Goal: Entertainment & Leisure: Consume media (video, audio)

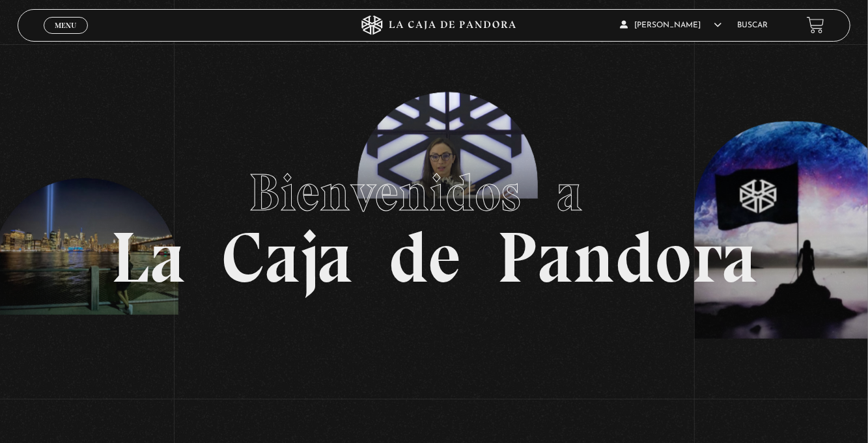
click at [72, 26] on span "Menu" at bounding box center [65, 25] width 21 height 8
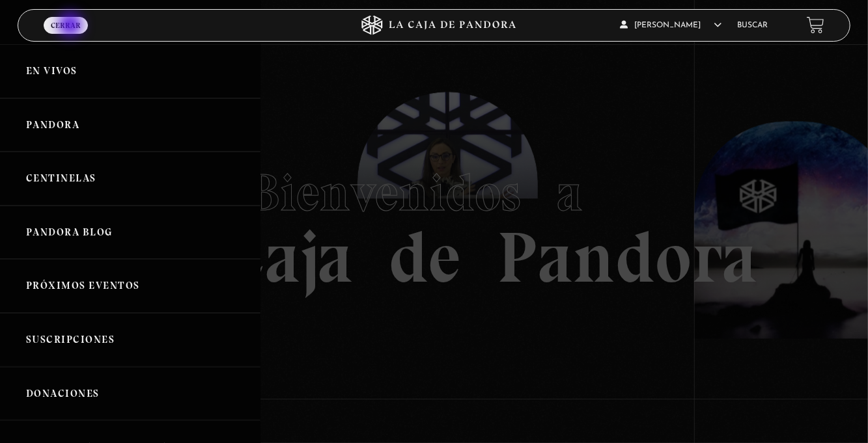
click at [158, 186] on link "Centinelas" at bounding box center [130, 179] width 260 height 54
click at [172, 184] on link "Centinelas" at bounding box center [130, 179] width 260 height 54
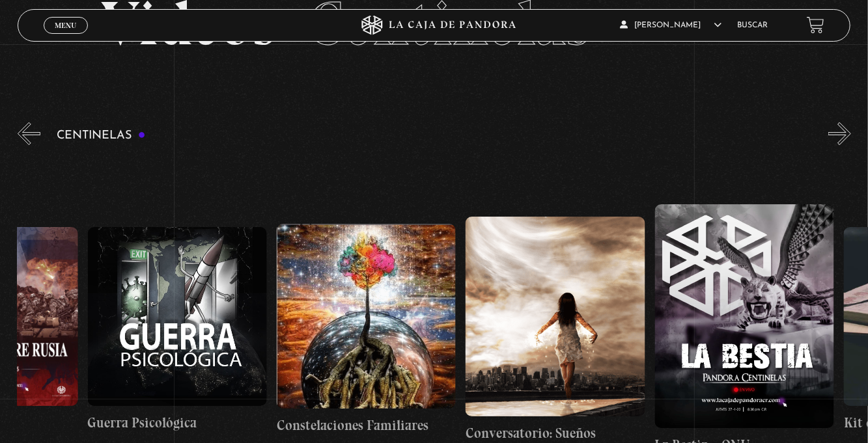
scroll to position [0, 13788]
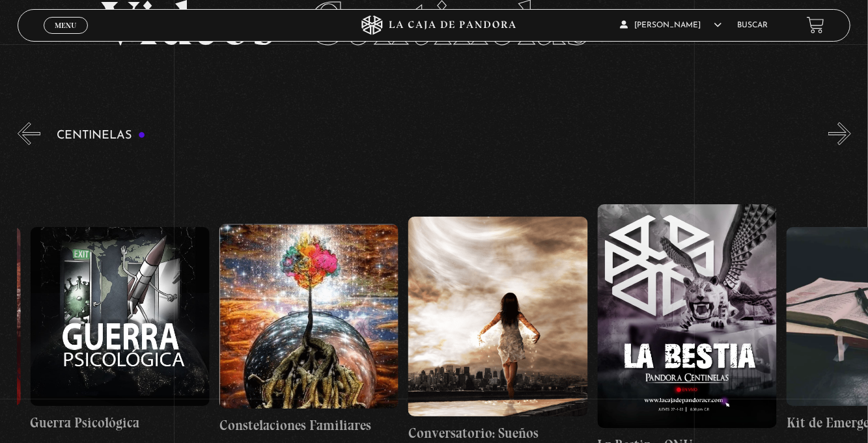
click at [501, 335] on figure at bounding box center [497, 317] width 179 height 200
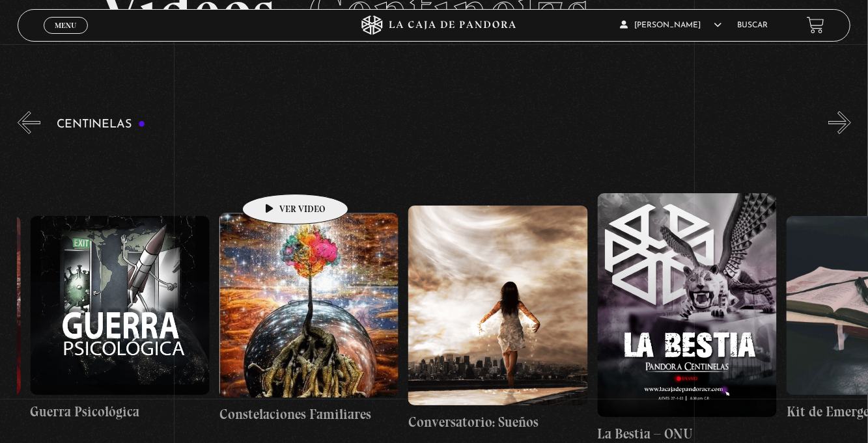
scroll to position [0, 13790]
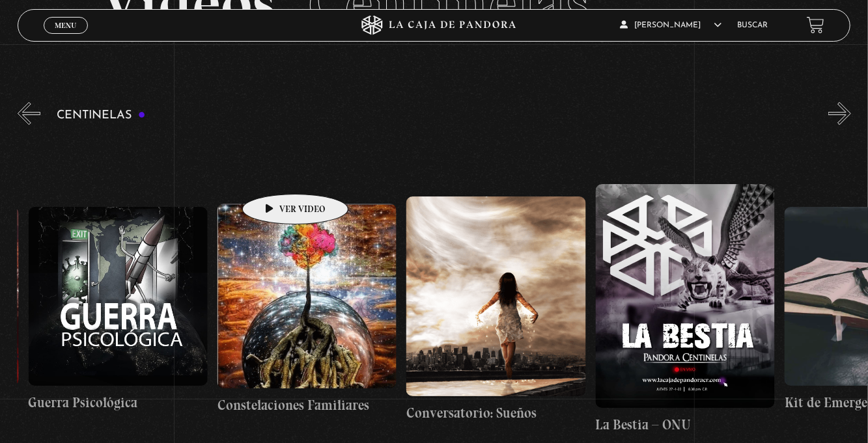
click at [501, 330] on figure at bounding box center [495, 297] width 179 height 200
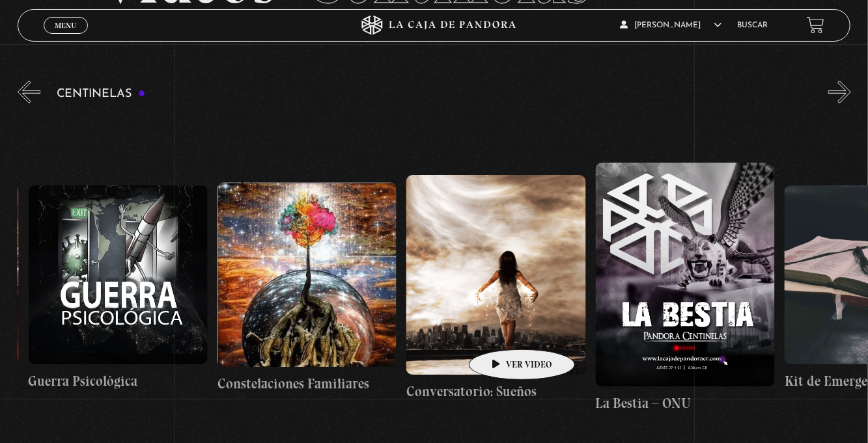
scroll to position [0, 13801]
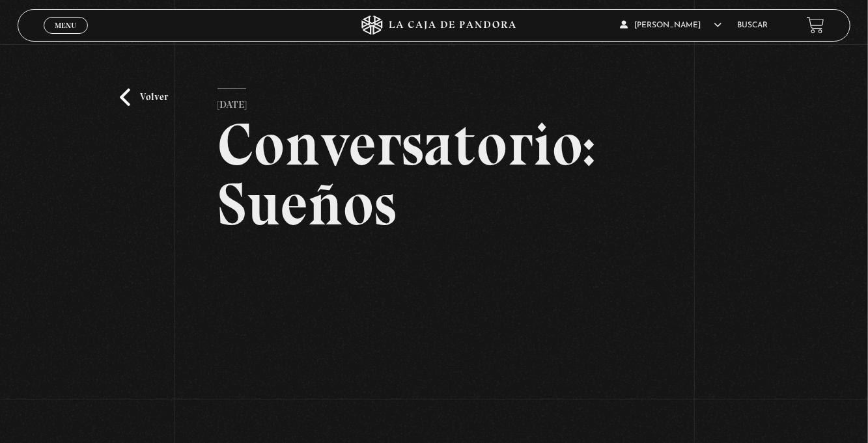
click at [128, 106] on link "Volver" at bounding box center [144, 98] width 48 height 18
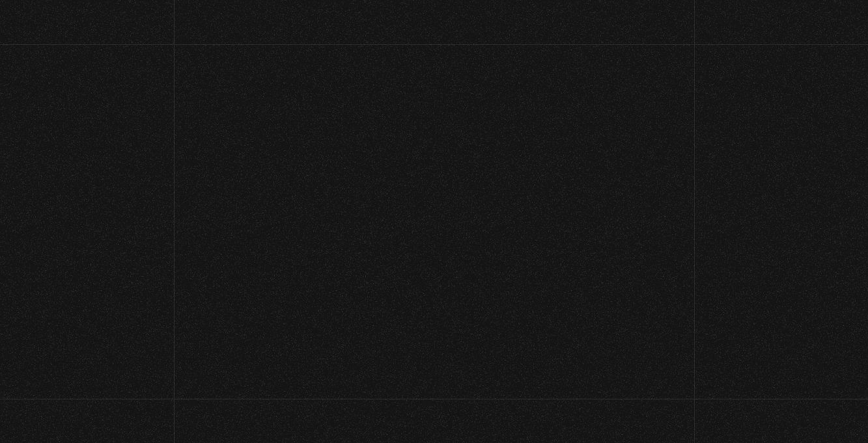
scroll to position [132, 0]
